Goal: Transaction & Acquisition: Purchase product/service

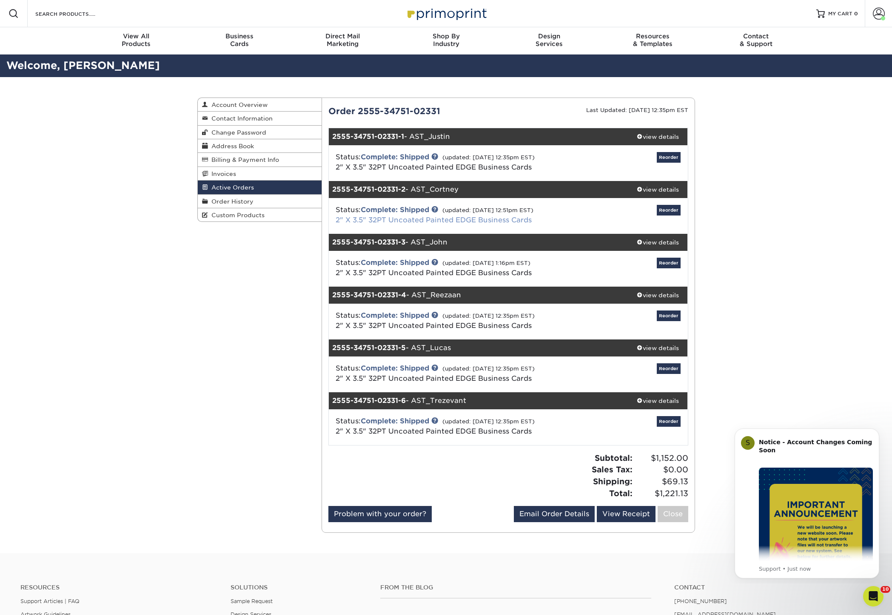
click at [478, 220] on link "2" X 3.5" 32PT Uncoated Painted EDGE Business Cards" at bounding box center [434, 220] width 196 height 8
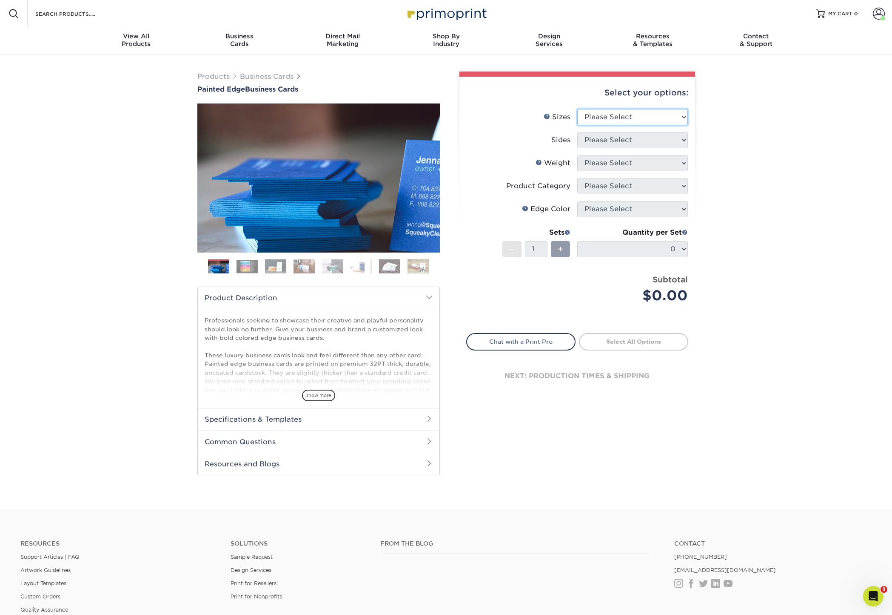
select select "2.00x3.50"
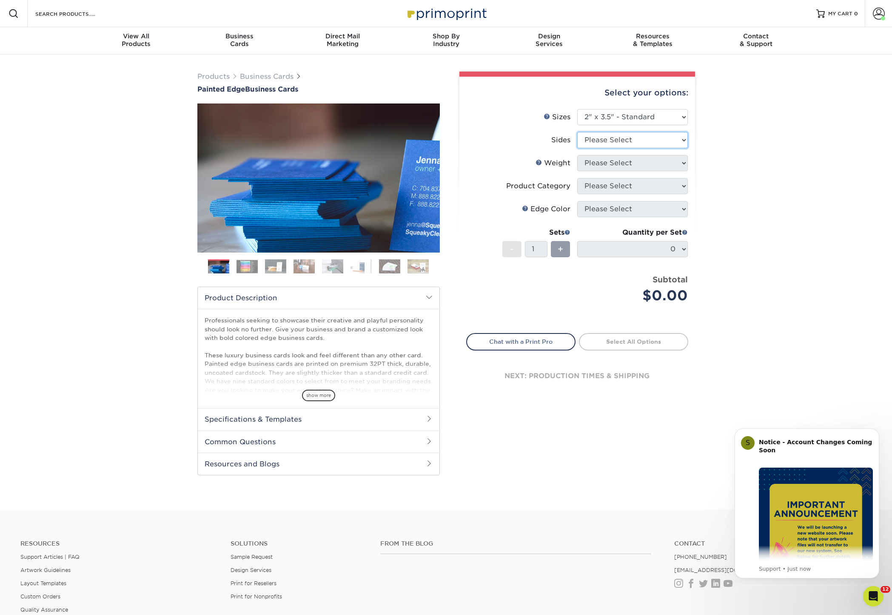
select select "13abbda7-1d64-4f25-8bb2-c179b224825d"
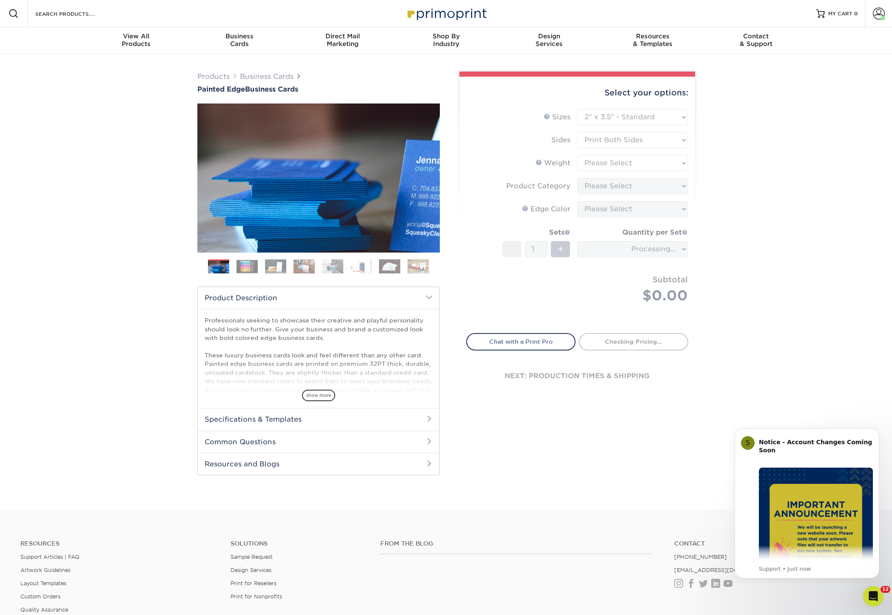
click at [646, 160] on form "Sizes Help Sizes Please Select 2" x 3.5" - Standard 2.125" x 3.375" - European …" at bounding box center [577, 216] width 222 height 214
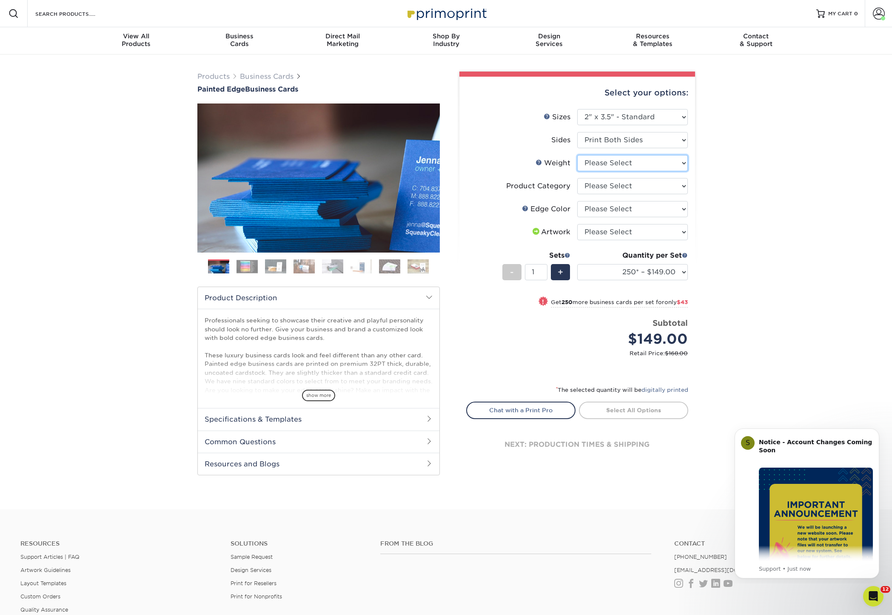
select select "32PTUC"
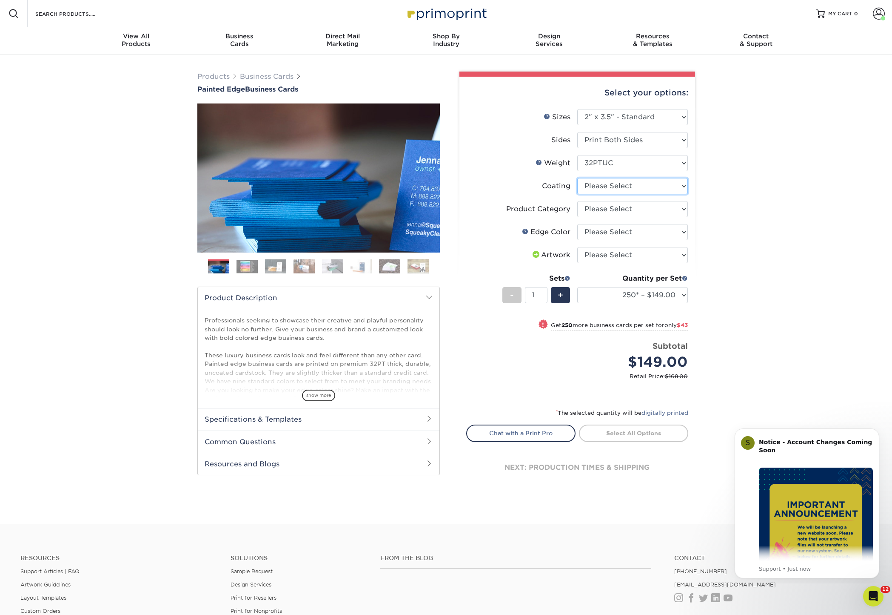
select select "3e7618de-abca-4bda-9f97-8b9129e913d8"
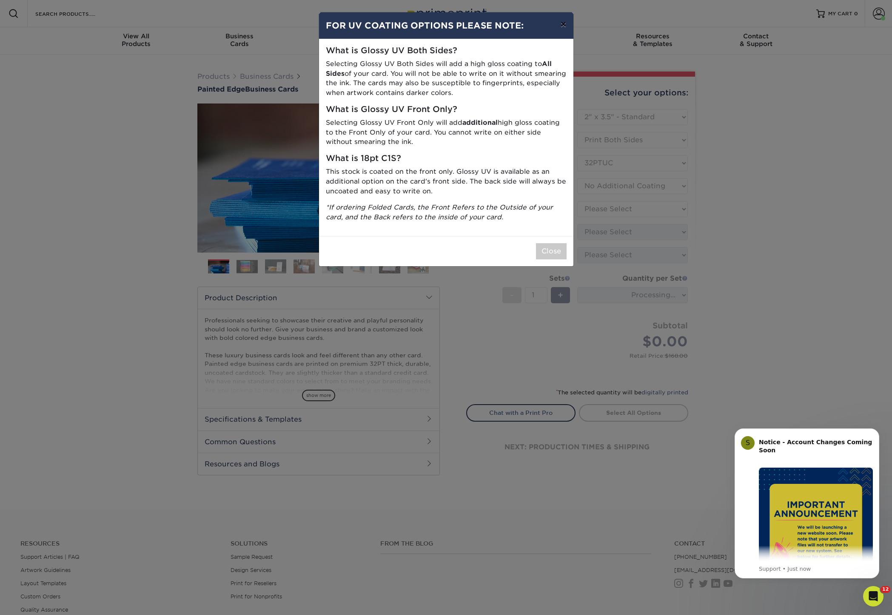
click at [561, 29] on button "×" at bounding box center [564, 24] width 20 height 24
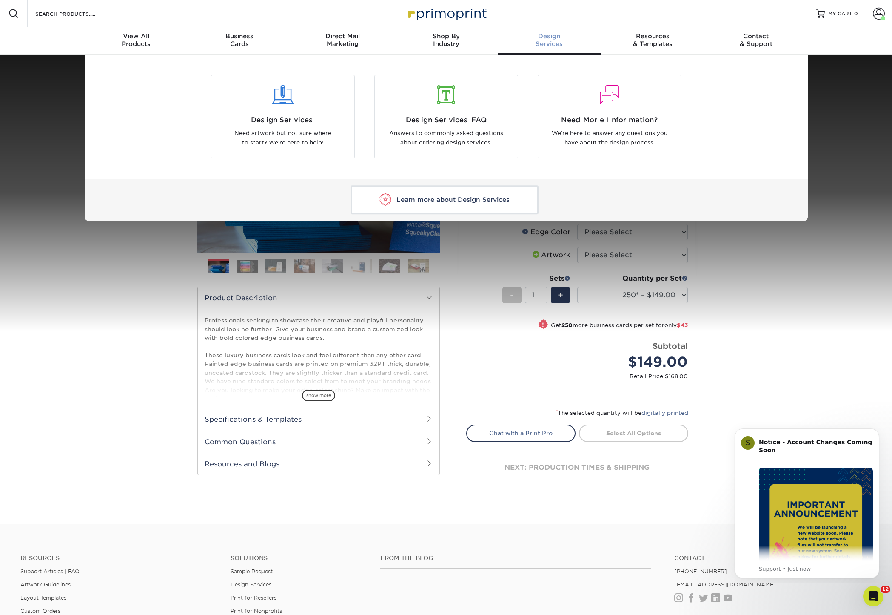
click at [845, 152] on div "Design Services Need artwork but not sure where to start? We're here to help! D…" at bounding box center [446, 137] width 892 height 166
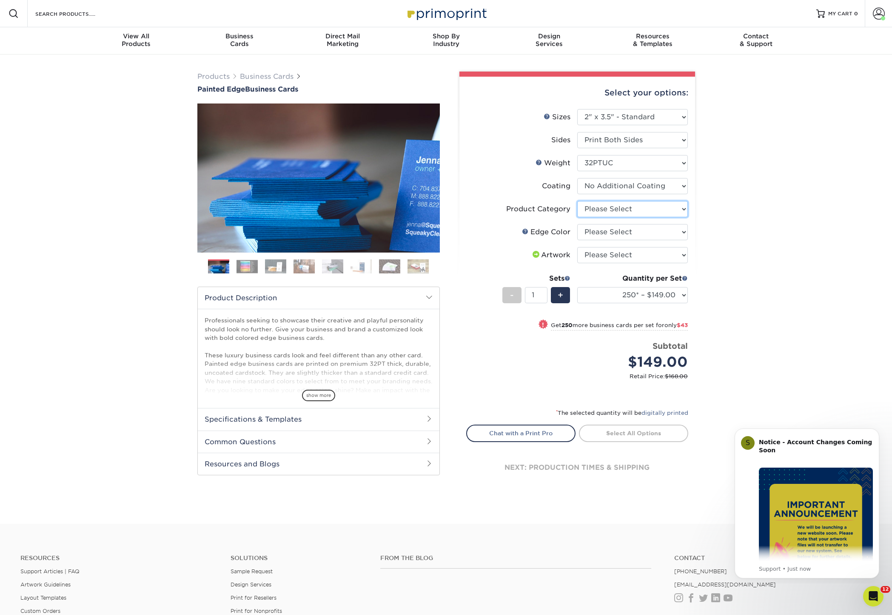
select select "3b5148f1-0588-4f88-a218-97bcfdce65c1"
select select "upload"
select select "e42633f1-b123-4179-bb8a-cf3a693d9207"
